Goal: Find contact information: Find contact information

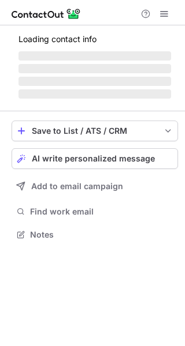
scroll to position [6, 6]
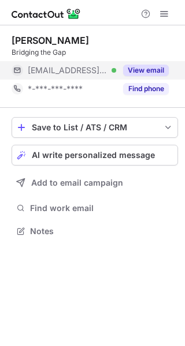
click at [145, 74] on button "View email" at bounding box center [146, 71] width 46 height 12
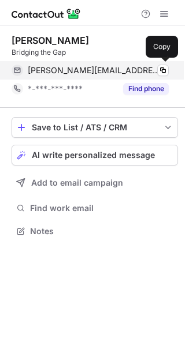
click at [156, 69] on div "kauth@gmx.de Verified" at bounding box center [98, 70] width 141 height 10
